Goal: Task Accomplishment & Management: Manage account settings

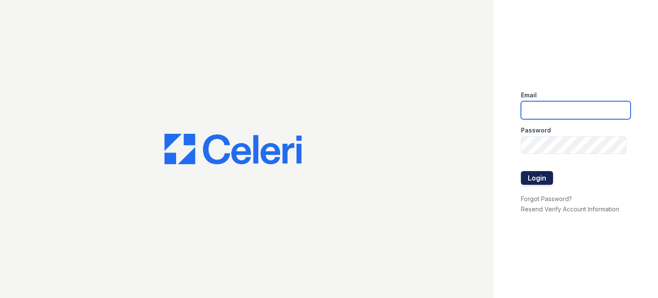
type input "pennstation.pm@cafmanagement.com"
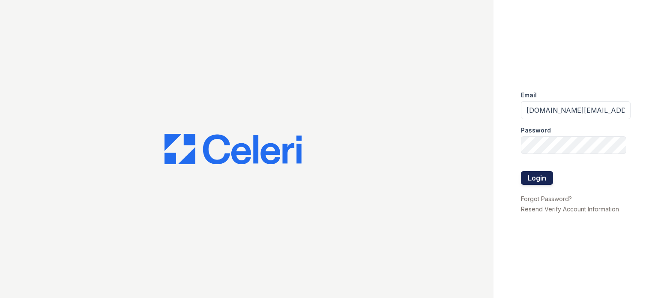
click at [532, 179] on button "Login" at bounding box center [537, 178] width 32 height 14
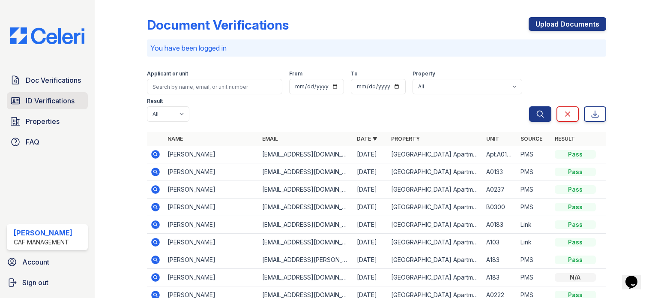
drag, startPoint x: 48, startPoint y: 103, endPoint x: 70, endPoint y: 108, distance: 22.9
click at [48, 103] on span "ID Verifications" at bounding box center [50, 101] width 49 height 10
